Goal: Task Accomplishment & Management: Manage account settings

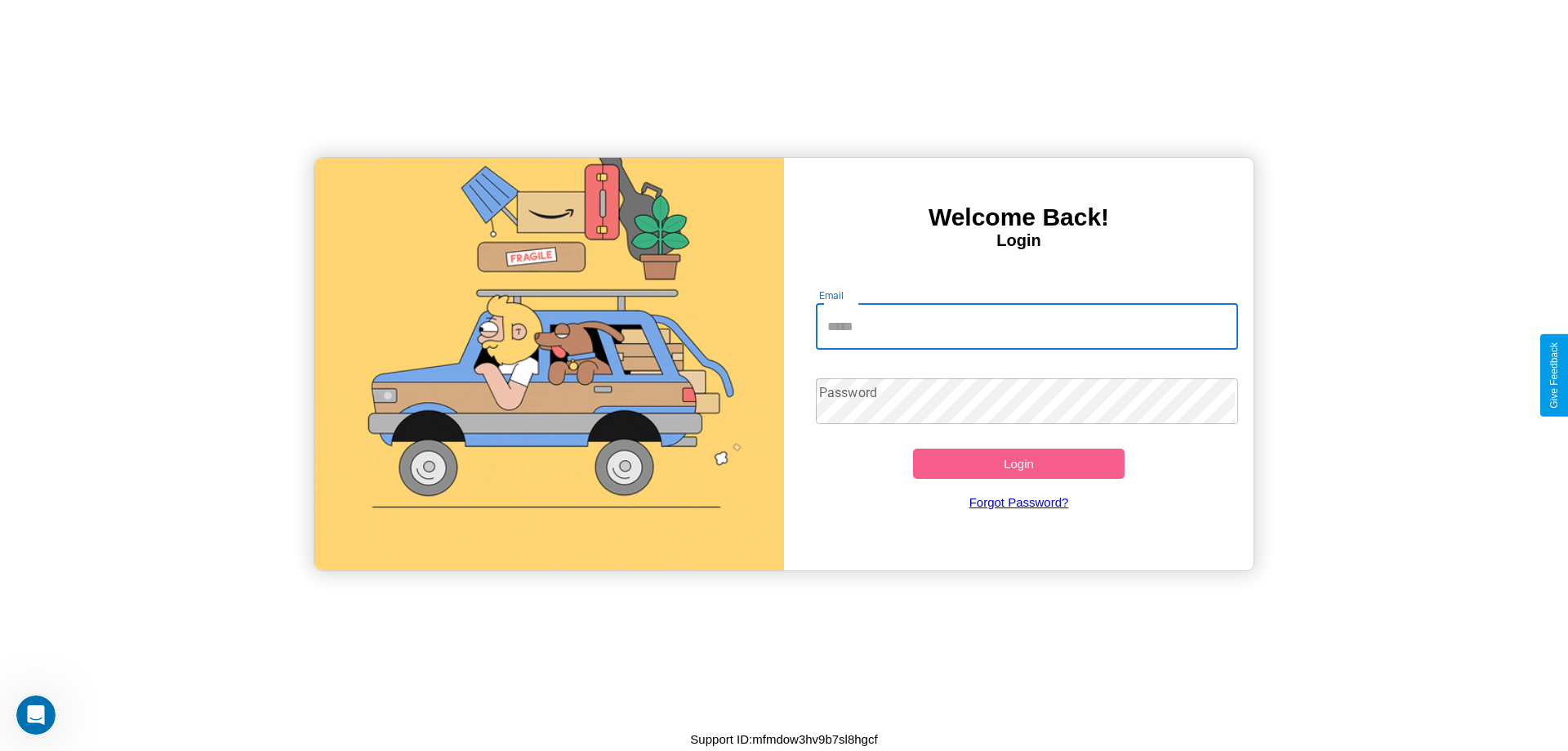
click at [1018, 325] on input "Email" at bounding box center [1028, 327] width 423 height 46
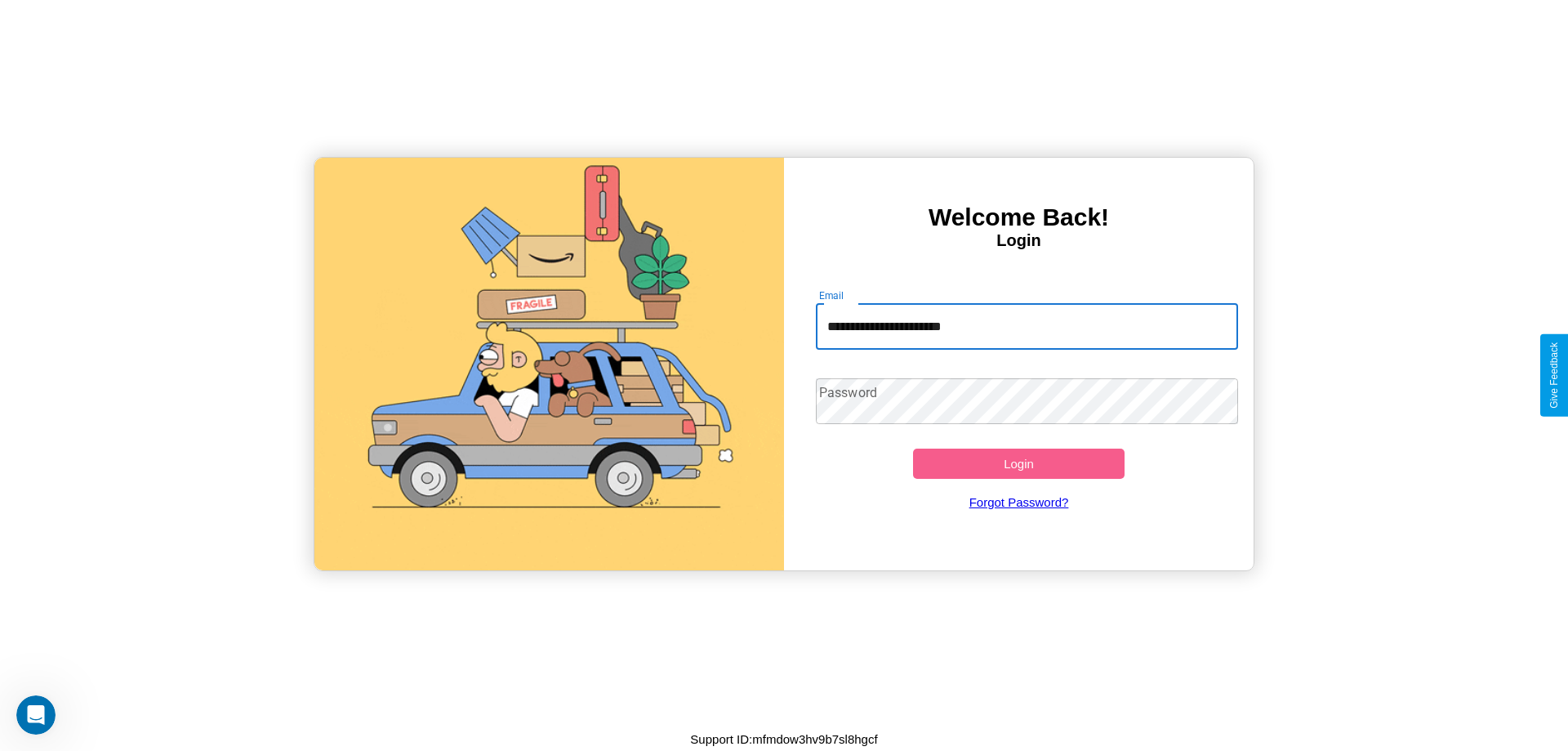
type input "**********"
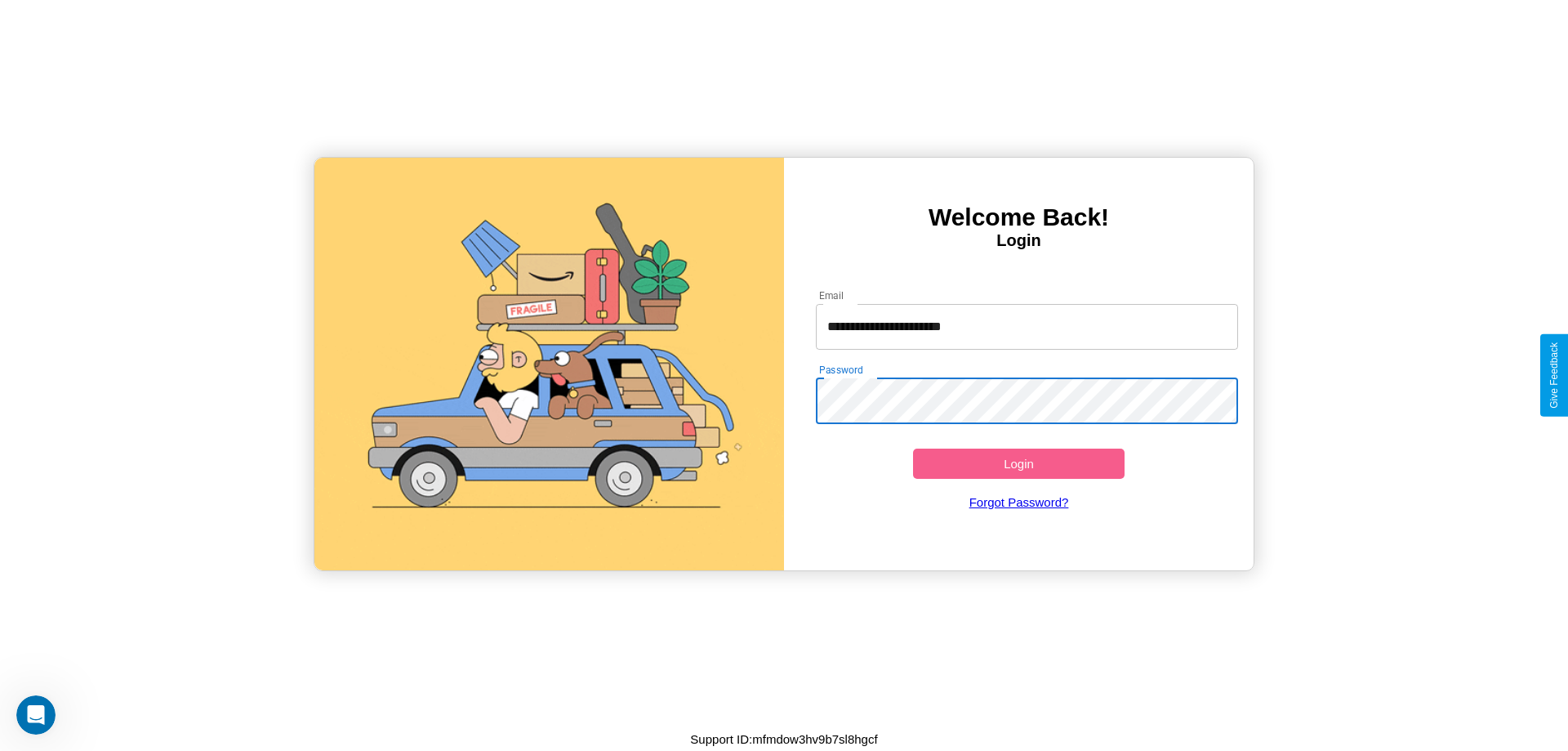
click at [1018, 463] on button "Login" at bounding box center [1018, 463] width 212 height 30
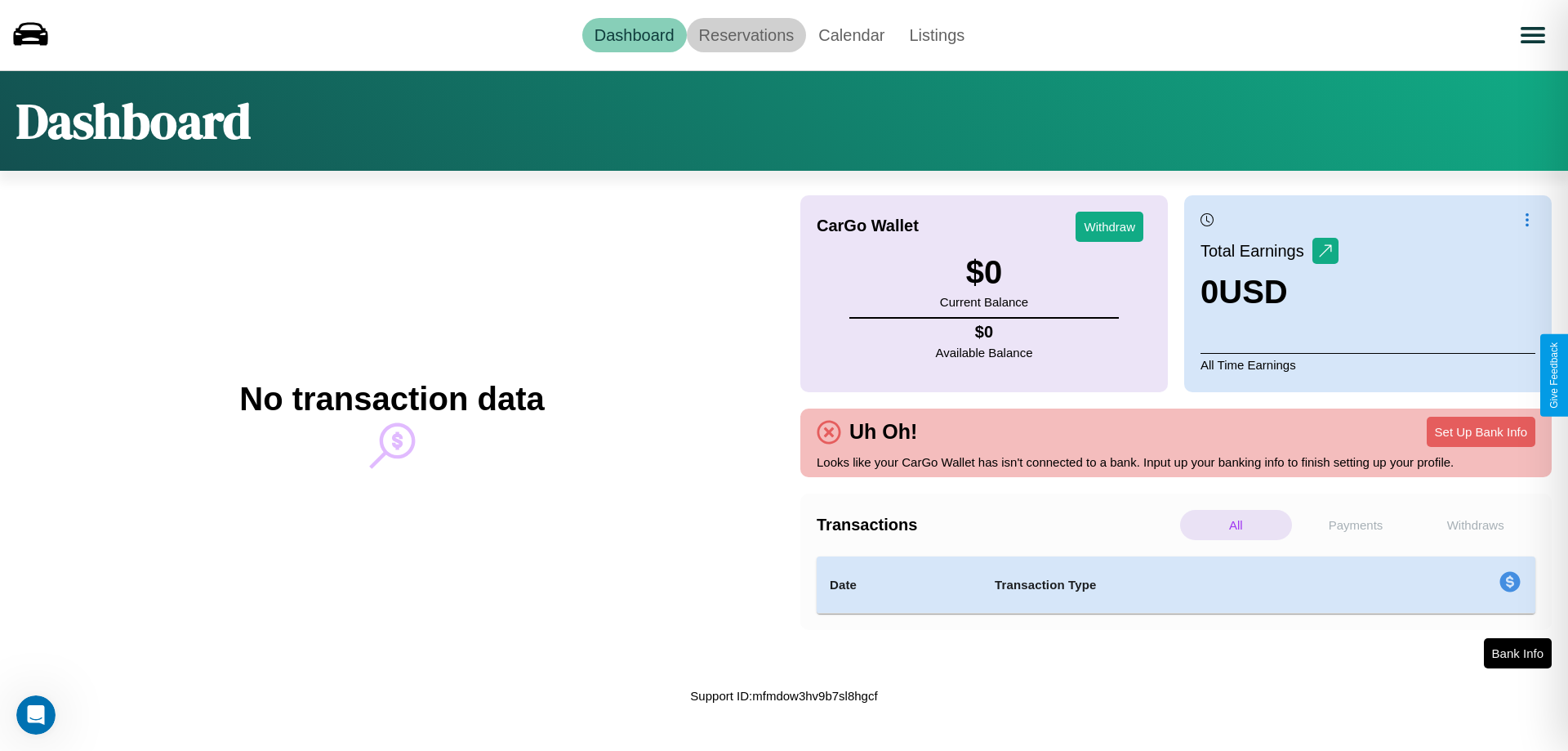
click at [746, 34] on link "Reservations" at bounding box center [747, 35] width 120 height 34
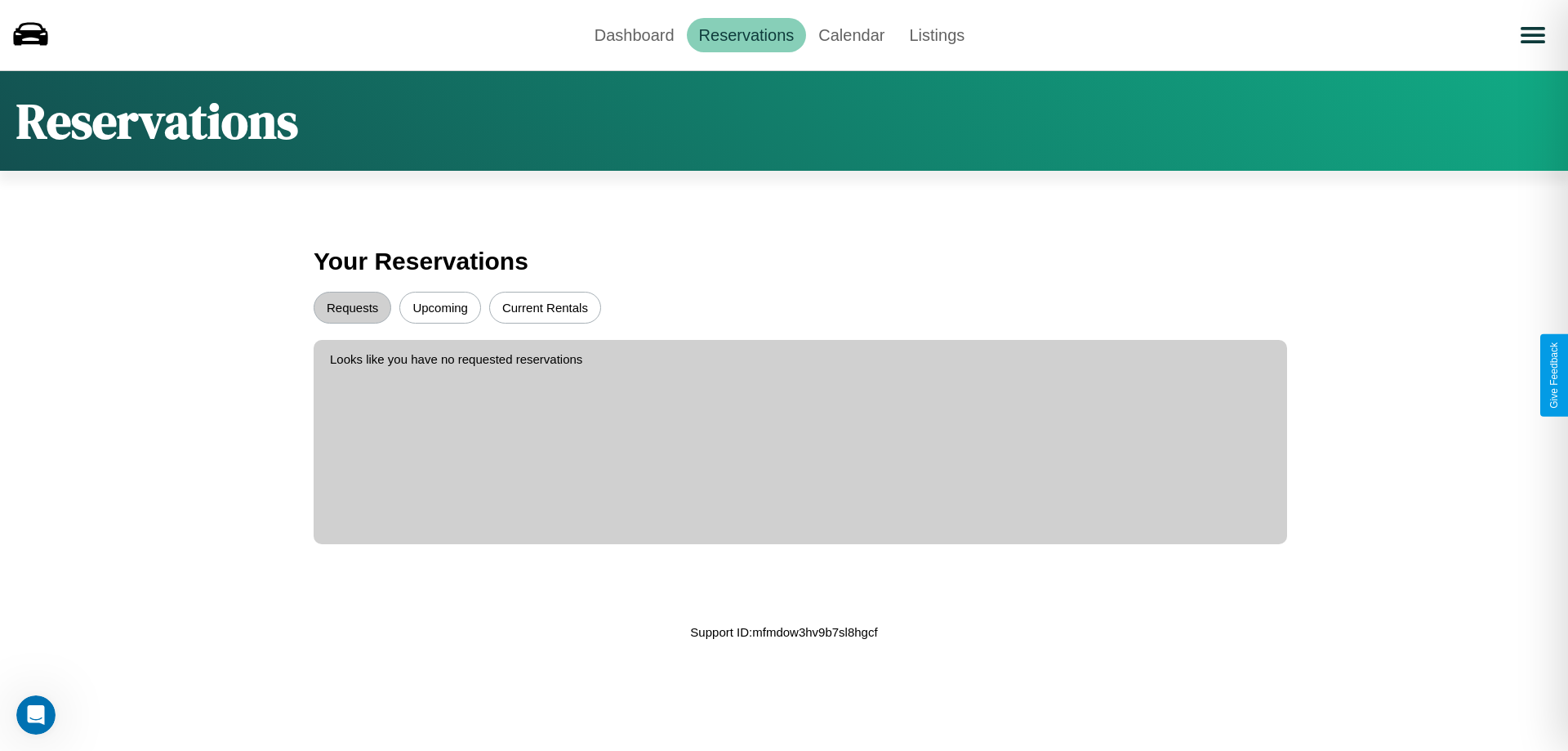
click at [440, 308] on button "Upcoming" at bounding box center [441, 308] width 82 height 32
click at [352, 308] on button "Requests" at bounding box center [352, 308] width 78 height 32
